Goal: Find contact information: Find contact information

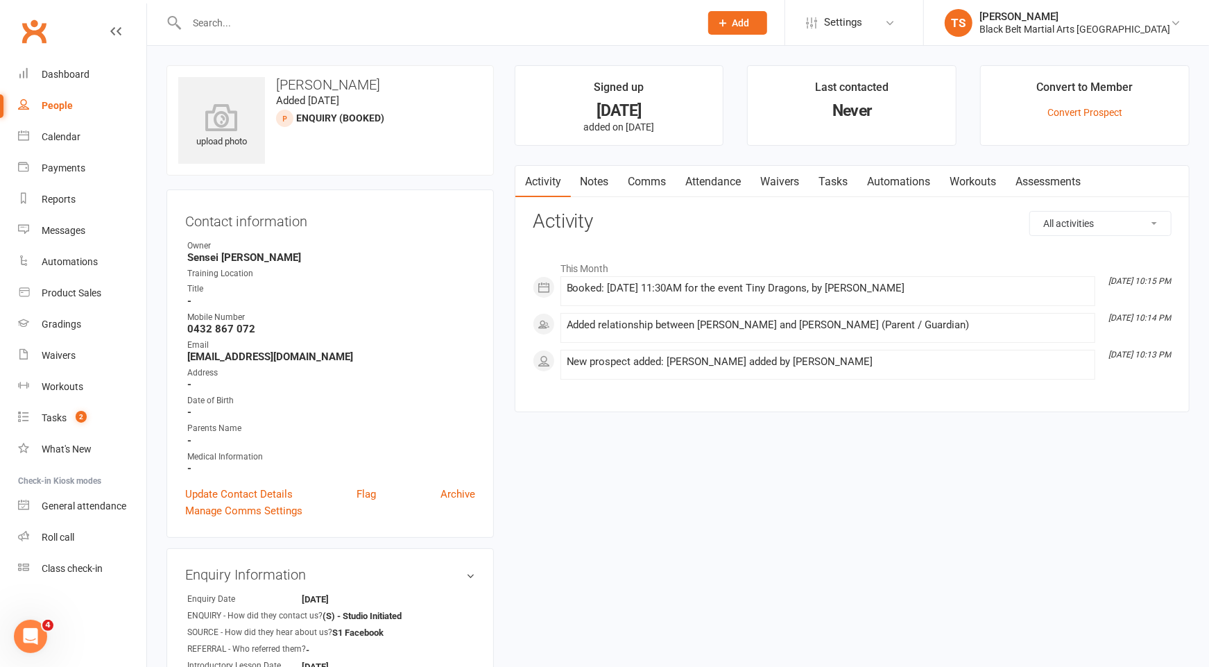
click at [300, 31] on input "text" at bounding box center [436, 22] width 508 height 19
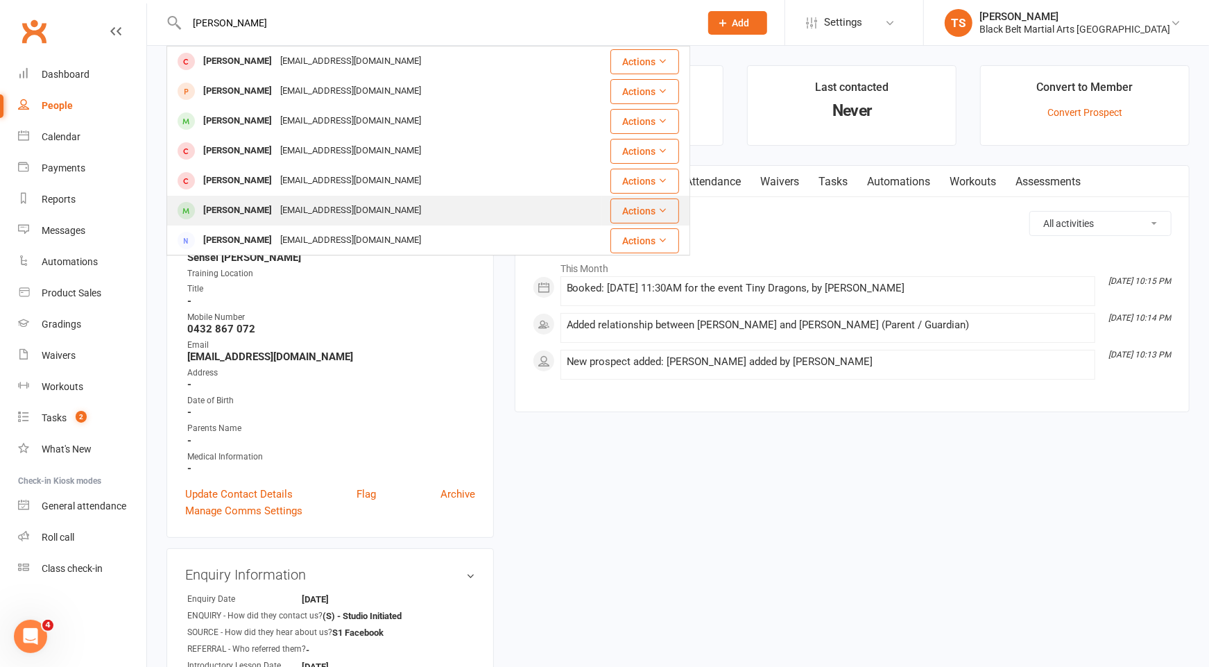
type input "[PERSON_NAME]"
click at [336, 212] on div "[EMAIL_ADDRESS][DOMAIN_NAME]" at bounding box center [350, 210] width 149 height 20
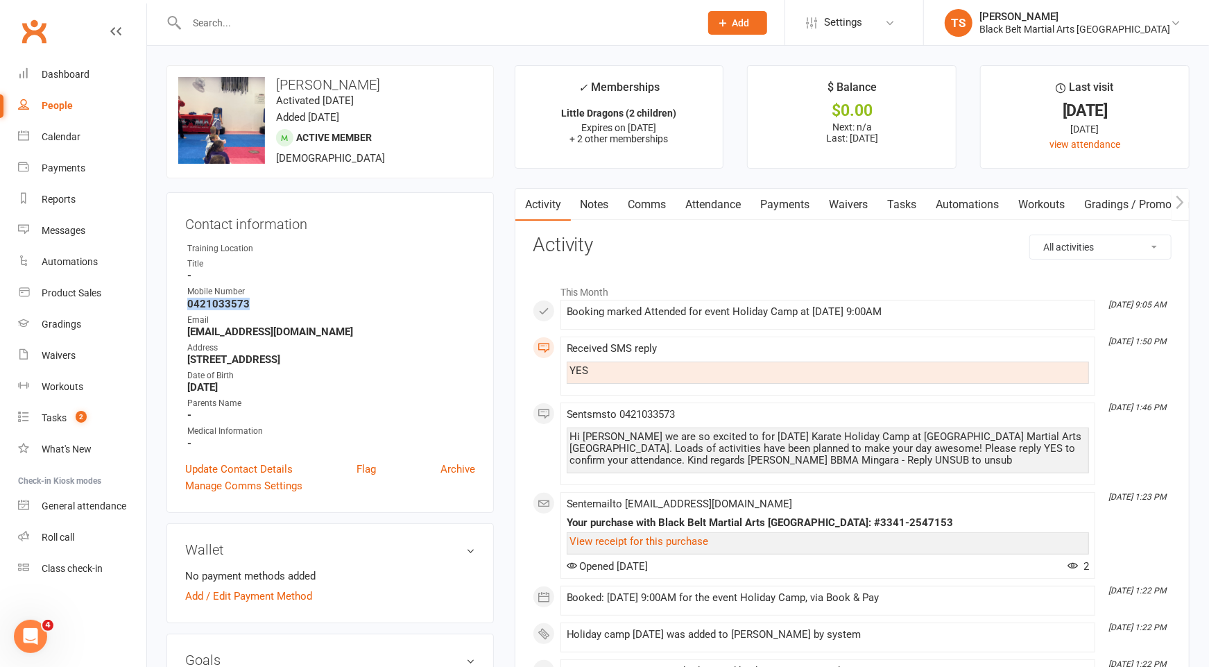
drag, startPoint x: 252, startPoint y: 302, endPoint x: 189, endPoint y: 301, distance: 62.4
click at [185, 302] on li "Mobile Number [PHONE_NUMBER]" at bounding box center [330, 297] width 290 height 24
copy strong "0421033573"
drag, startPoint x: 291, startPoint y: 330, endPoint x: 178, endPoint y: 329, distance: 113.1
click at [177, 329] on div "Contact information Owner Training Location Title - Mobile Number [PHONE_NUMBER…" at bounding box center [329, 352] width 327 height 320
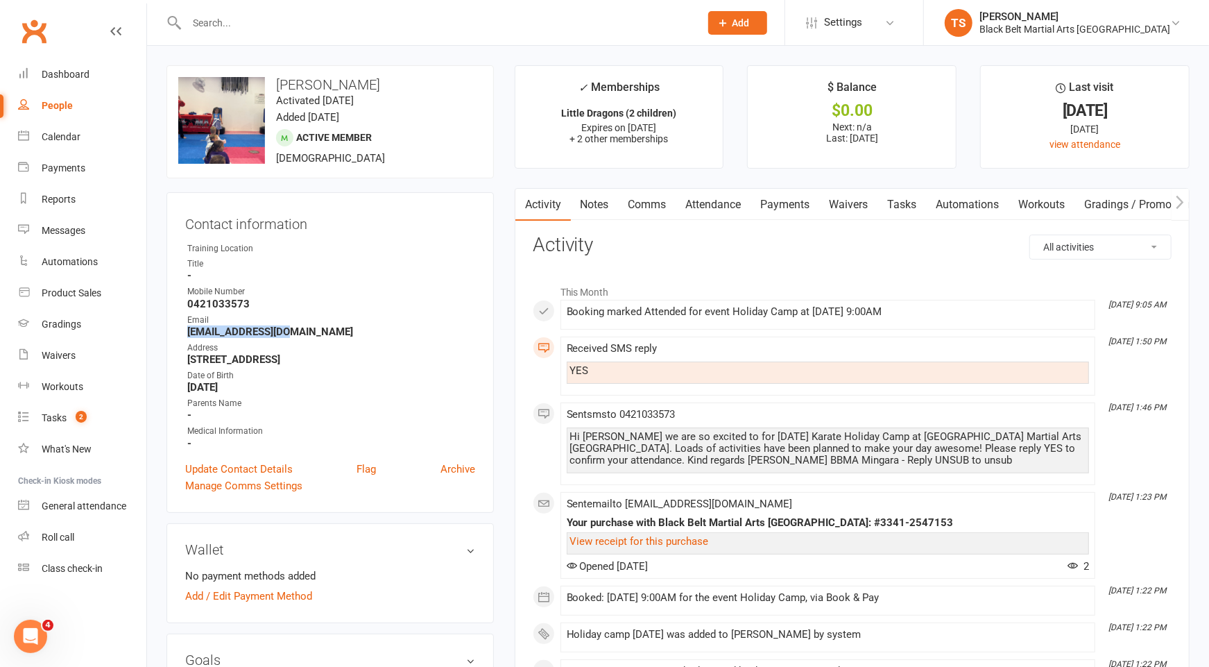
copy strong "[EMAIL_ADDRESS][DOMAIN_NAME]"
click at [313, 327] on strong "[EMAIL_ADDRESS][DOMAIN_NAME]" at bounding box center [331, 331] width 288 height 12
drag, startPoint x: 303, startPoint y: 327, endPoint x: 182, endPoint y: 325, distance: 120.7
click at [182, 325] on div "Contact information Owner Training Location Title - Mobile Number [PHONE_NUMBER…" at bounding box center [329, 352] width 327 height 320
copy strong "[EMAIL_ADDRESS][DOMAIN_NAME]"
